Goal: Find specific page/section: Find specific page/section

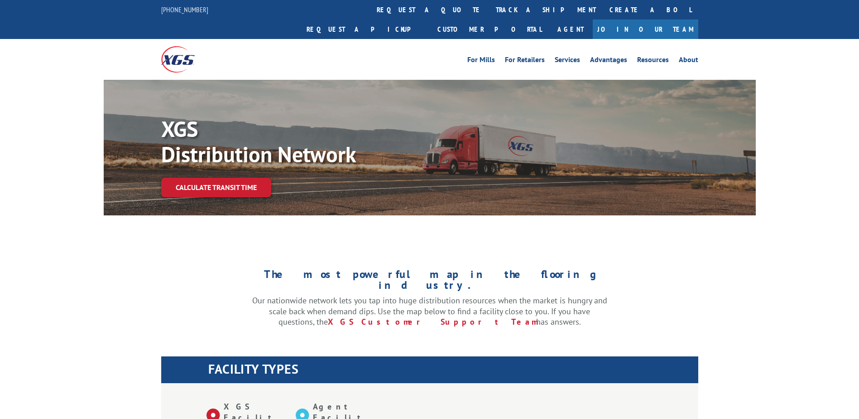
scroll to position [505, 0]
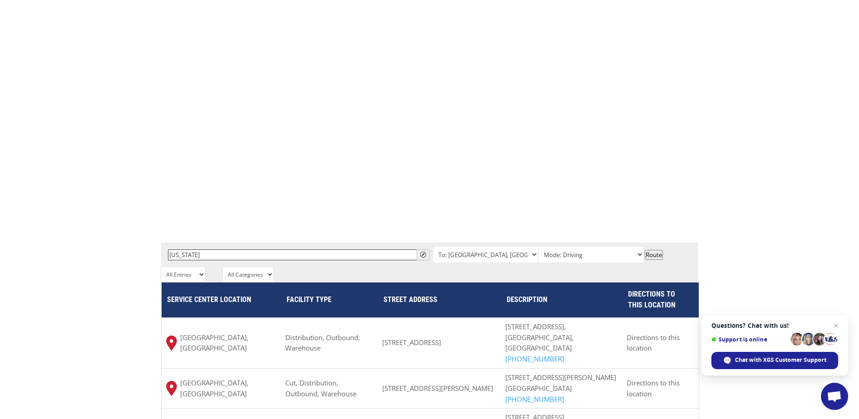
click at [243, 249] on input "[US_STATE]" at bounding box center [299, 254] width 262 height 11
drag, startPoint x: 157, startPoint y: 207, endPoint x: 135, endPoint y: 206, distance: 22.2
paste input "2668 Abutment"
type input "2668 Abutment"
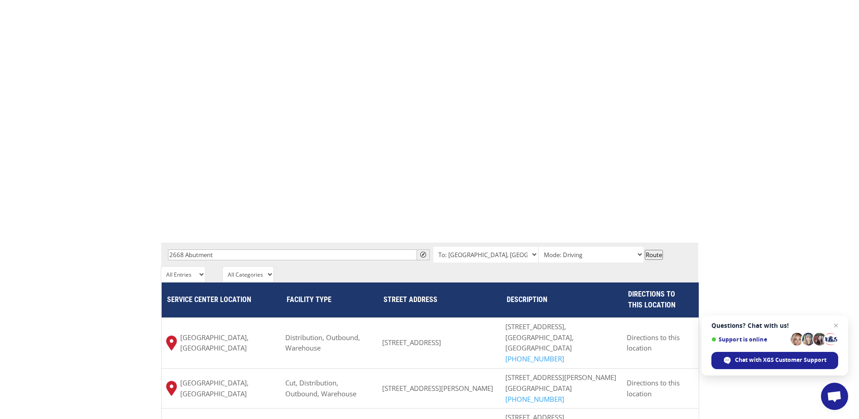
click at [284, 249] on input "2668 Abutment" at bounding box center [299, 254] width 262 height 11
drag, startPoint x: 235, startPoint y: 213, endPoint x: 226, endPoint y: 212, distance: 9.7
click at [231, 242] on div "2668 Abutment  To: [GEOGRAPHIC_DATA], [GEOGRAPHIC_DATA] To: [GEOGRAPHIC_DATA],…" at bounding box center [429, 254] width 537 height 24
drag, startPoint x: 173, startPoint y: 202, endPoint x: 143, endPoint y: 198, distance: 30.7
